Goal: Task Accomplishment & Management: Use online tool/utility

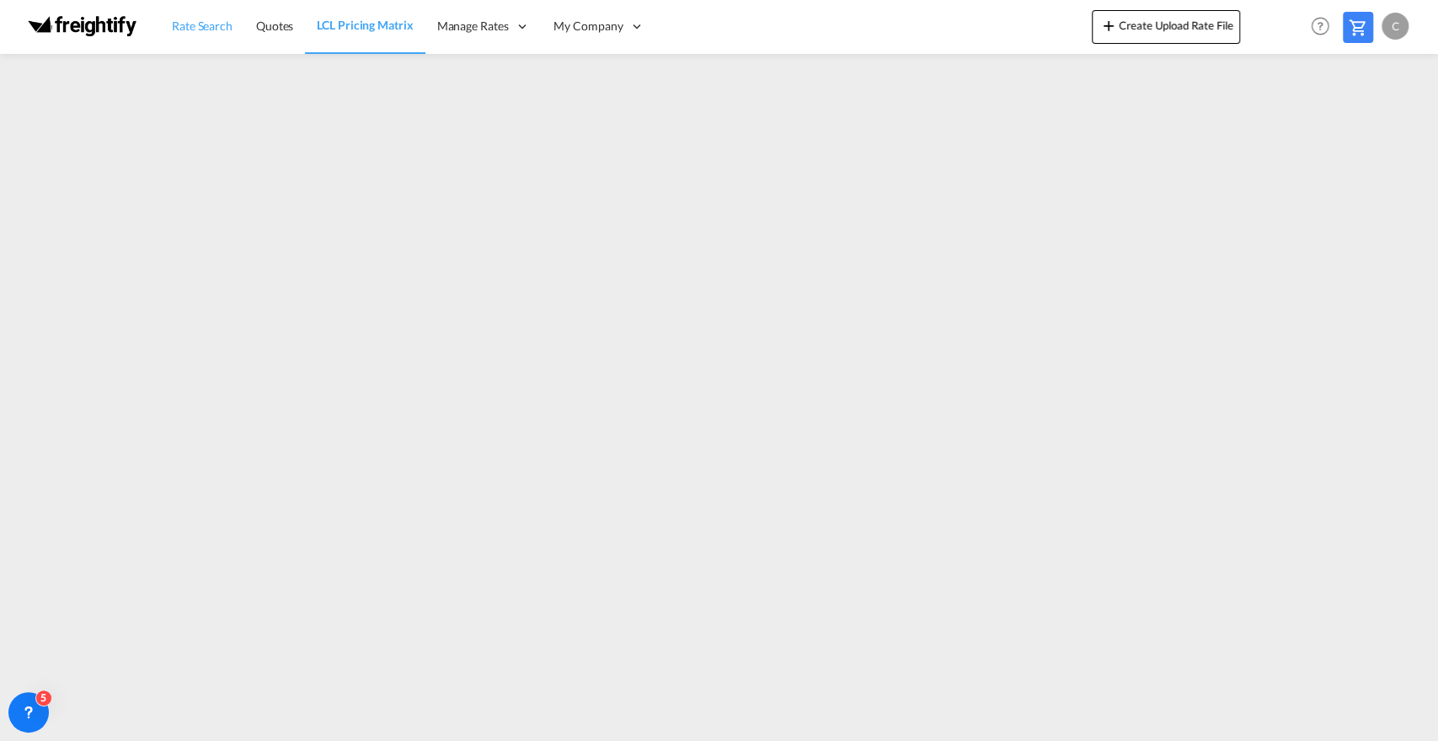
click at [193, 32] on span "Rate Search" at bounding box center [202, 26] width 61 height 14
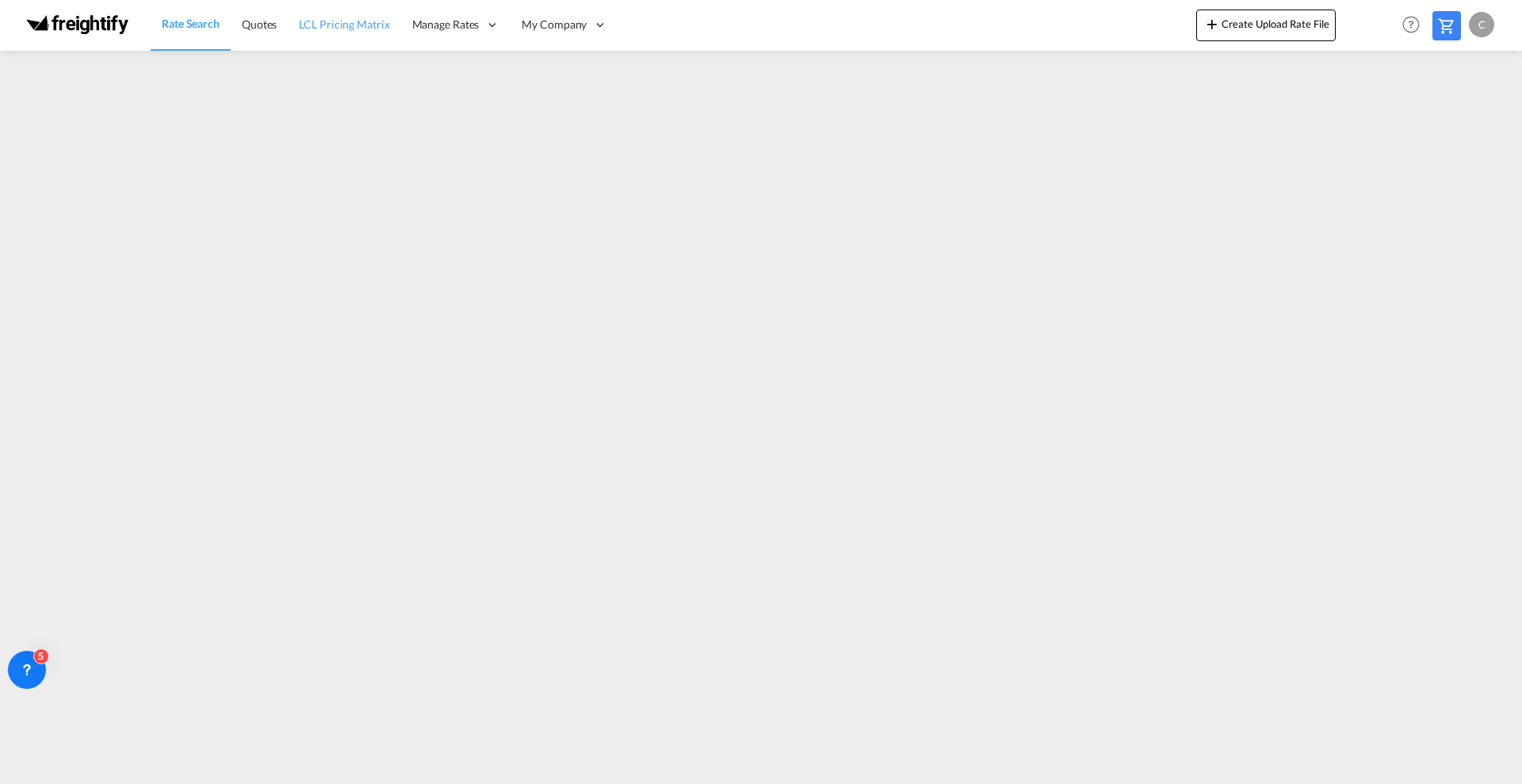
click at [350, 24] on span "LCL Pricing Matrix" at bounding box center [344, 24] width 90 height 13
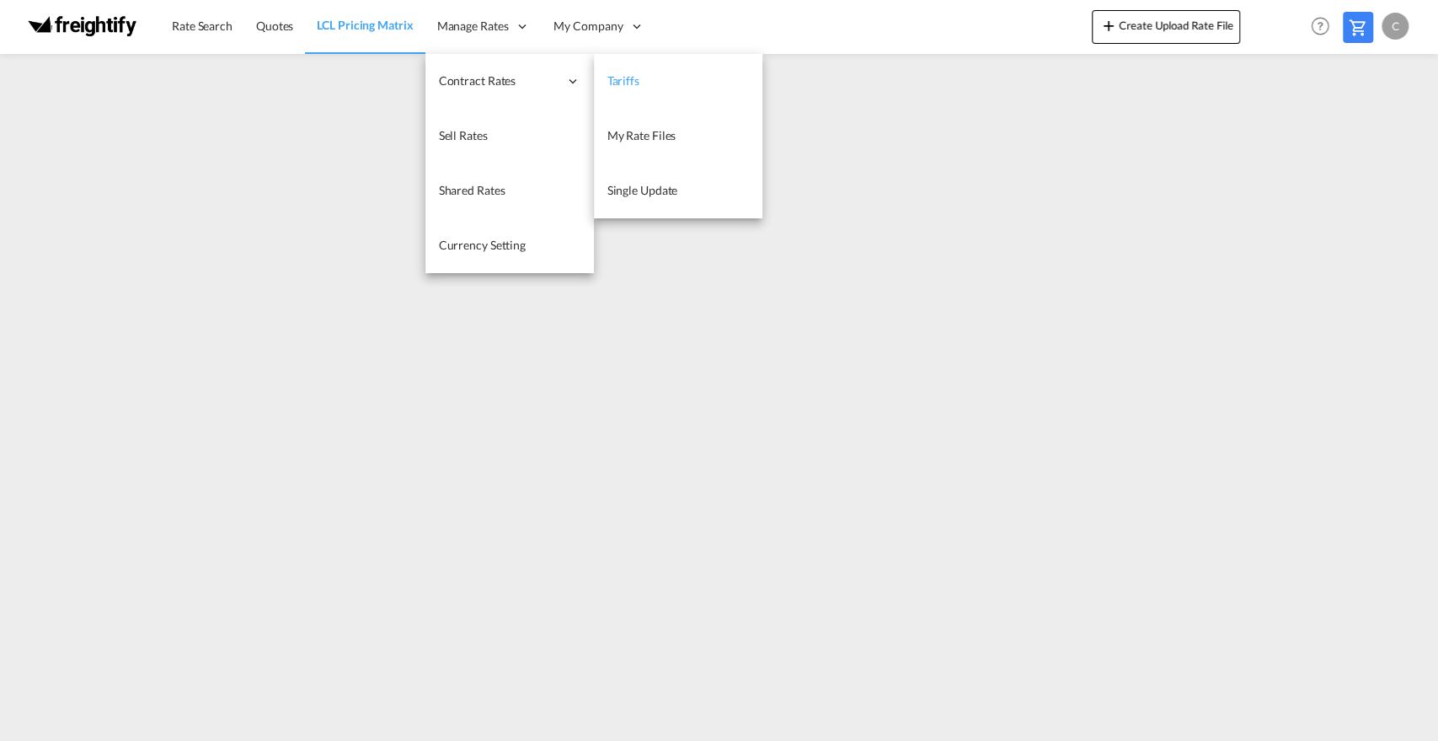
click at [626, 79] on span "Tariffs" at bounding box center [623, 80] width 32 height 14
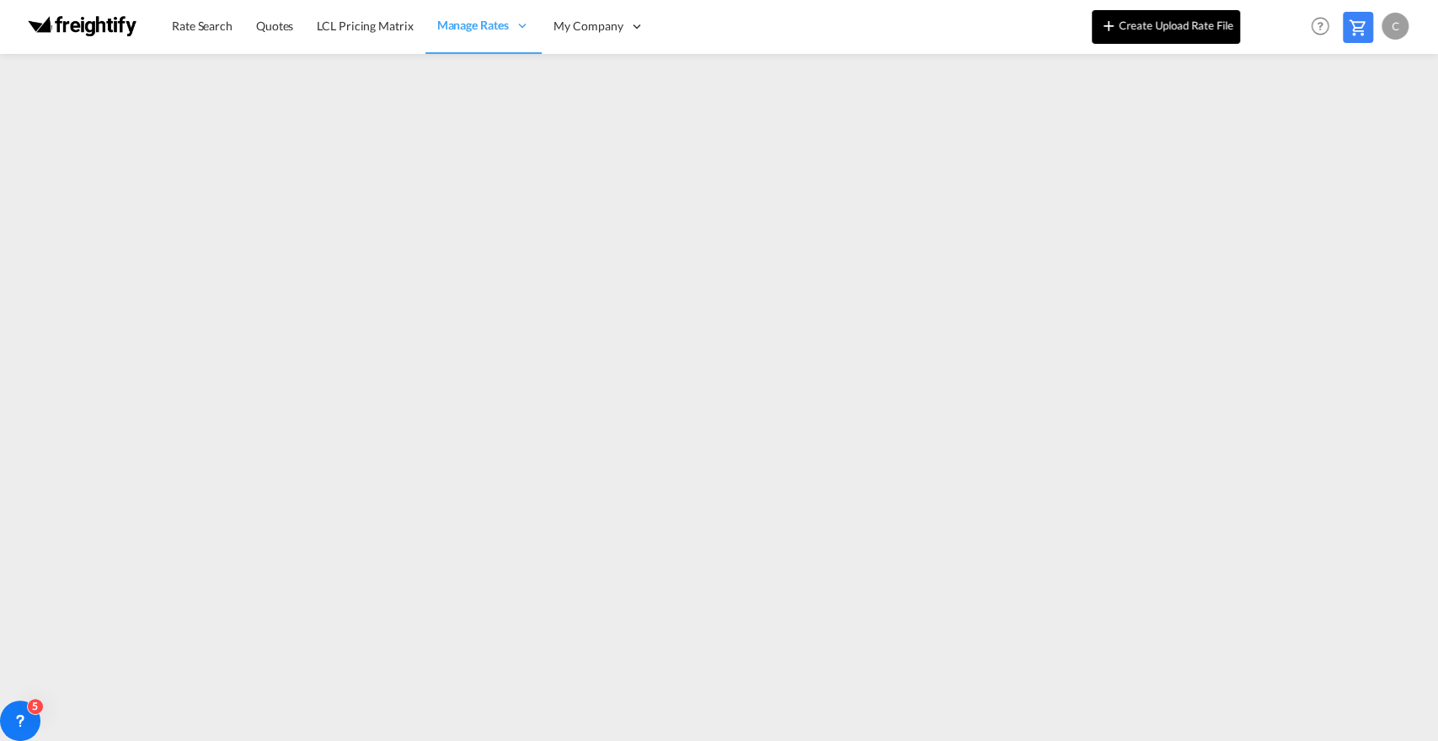
click at [1164, 27] on button "Create Upload Rate File" at bounding box center [1166, 27] width 148 height 34
click at [1159, 30] on button "Create Upload Rate File" at bounding box center [1166, 27] width 148 height 34
